Goal: Check status: Check status

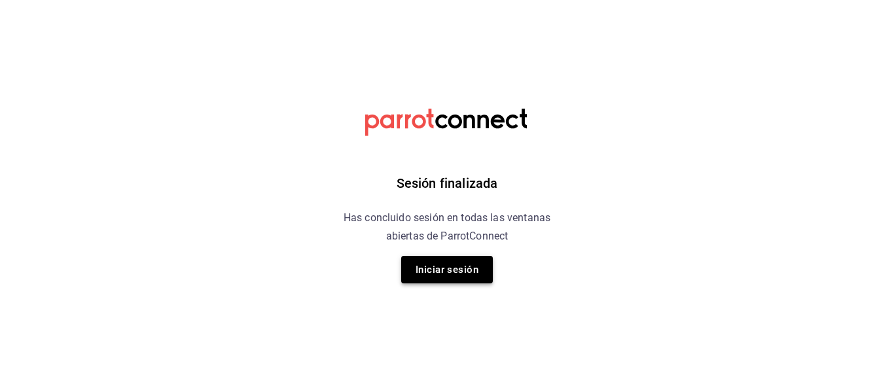
click at [422, 271] on button "Iniciar sesión" at bounding box center [447, 269] width 92 height 27
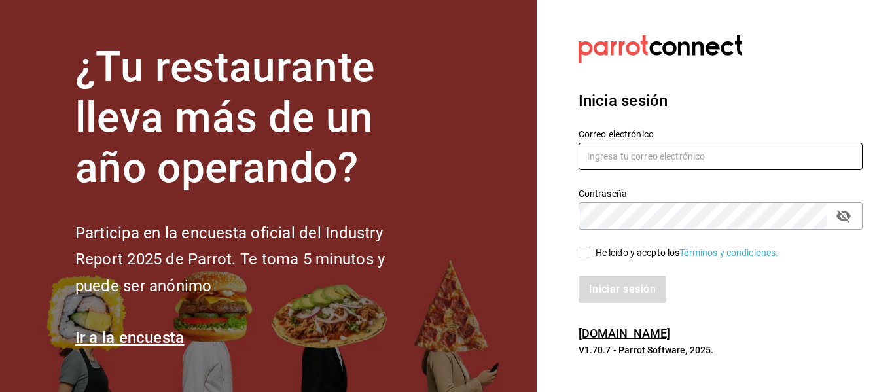
type input "animal.puebla@grupocosteno.com"
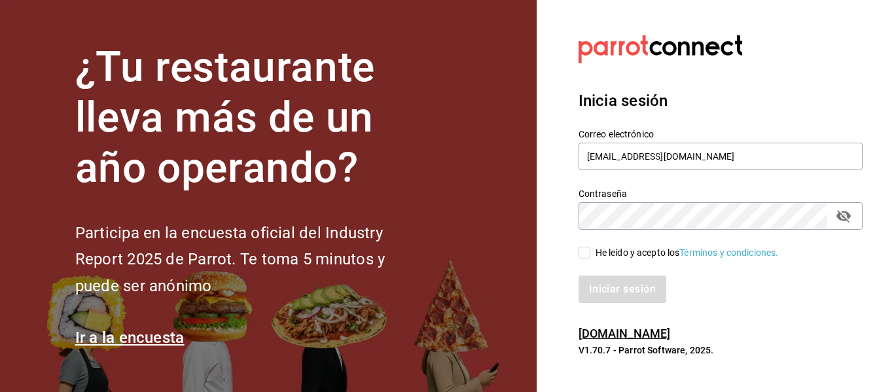
click at [585, 254] on input "He leído y acepto los Términos y condiciones." at bounding box center [584, 253] width 12 height 12
checkbox input "true"
click at [607, 291] on button "Iniciar sesión" at bounding box center [622, 288] width 89 height 27
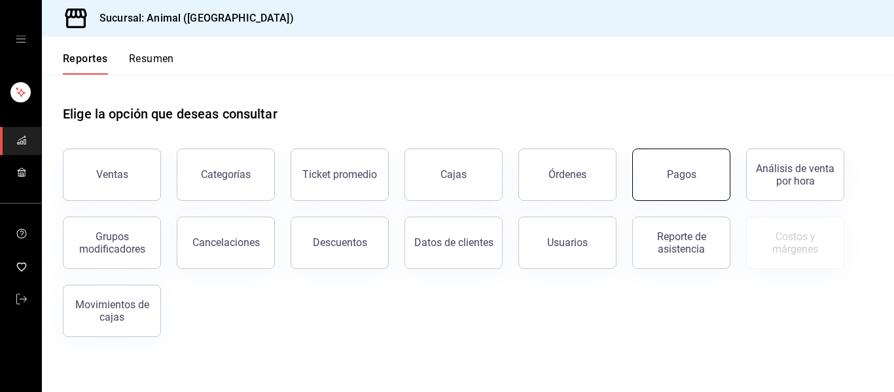
click at [686, 158] on button "Pagos" at bounding box center [681, 175] width 98 height 52
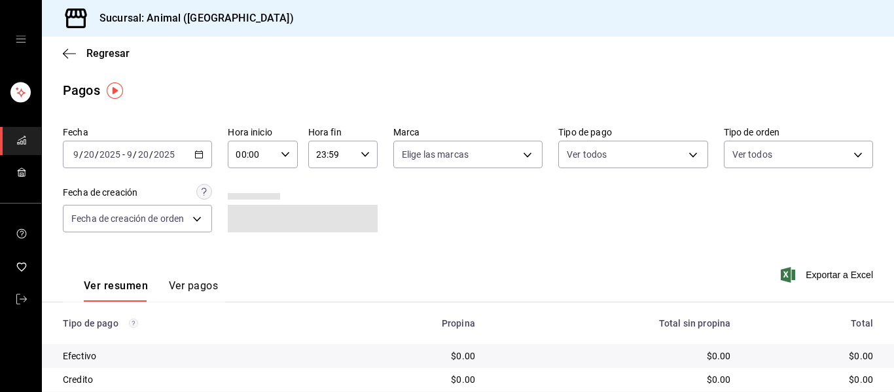
click at [283, 151] on icon "button" at bounding box center [285, 154] width 9 height 9
click at [241, 241] on button "02" at bounding box center [242, 250] width 29 height 26
type input "02:00"
click at [243, 234] on span "04" at bounding box center [243, 235] width 14 height 10
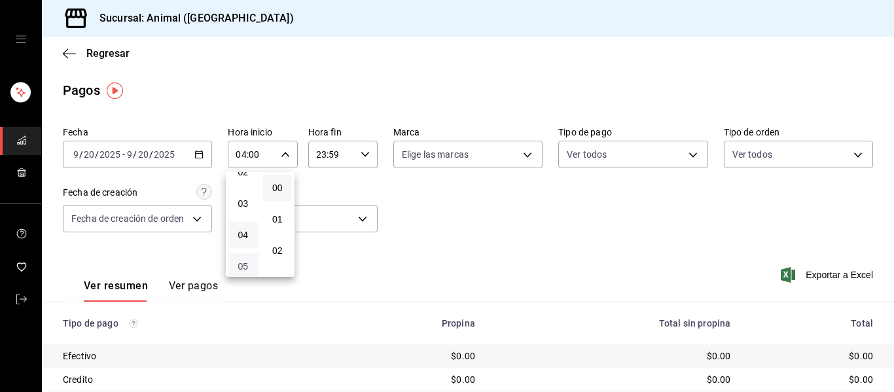
click at [241, 261] on span "05" at bounding box center [243, 266] width 14 height 10
type input "05:00"
click at [519, 152] on div at bounding box center [447, 196] width 894 height 392
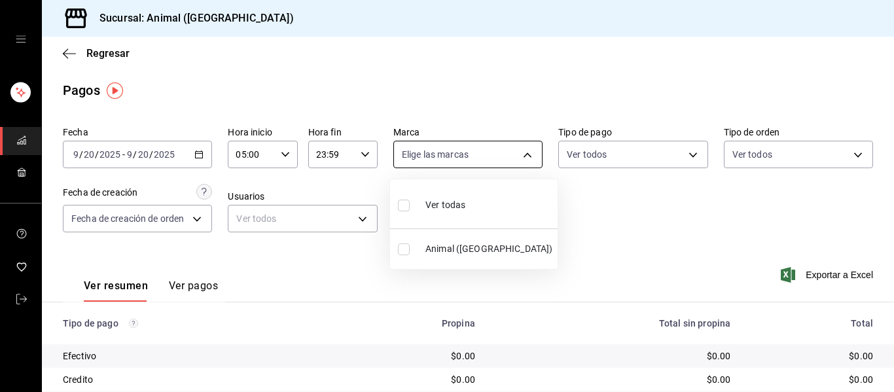
click at [520, 153] on body "Sucursal: Animal ([GEOGRAPHIC_DATA]) Regresar Pagos Fecha [DATE] [DATE] - [DATE…" at bounding box center [447, 196] width 894 height 392
click at [418, 209] on div "Ver todas" at bounding box center [431, 204] width 67 height 28
type input "96838179-8fbb-4073-aae3-1789726318c8"
checkbox input "true"
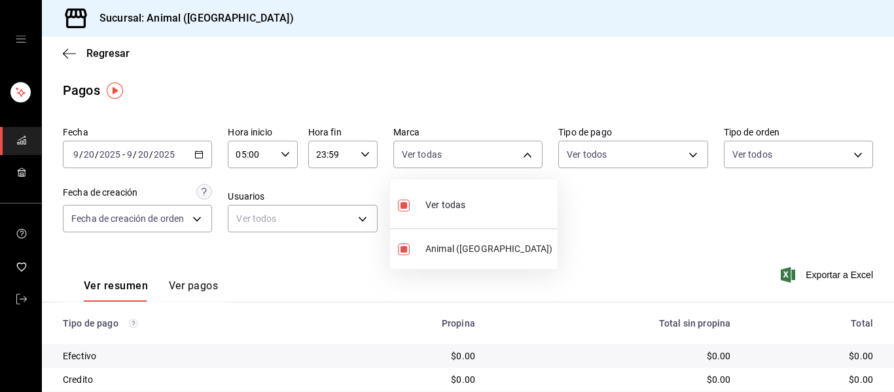
drag, startPoint x: 890, startPoint y: 216, endPoint x: 890, endPoint y: 279, distance: 62.8
click at [890, 279] on div at bounding box center [447, 196] width 894 height 392
click at [402, 189] on div "Fecha [DATE] [DATE] - [DATE] [DATE] Hora inicio 05:00 Hora inicio Hora fin 23:5…" at bounding box center [468, 184] width 810 height 127
click at [466, 194] on div "Fecha [DATE] [DATE] - [DATE] [DATE] Hora inicio 05:00 Hora inicio Hora fin 23:5…" at bounding box center [468, 184] width 810 height 127
